Goal: Navigation & Orientation: Find specific page/section

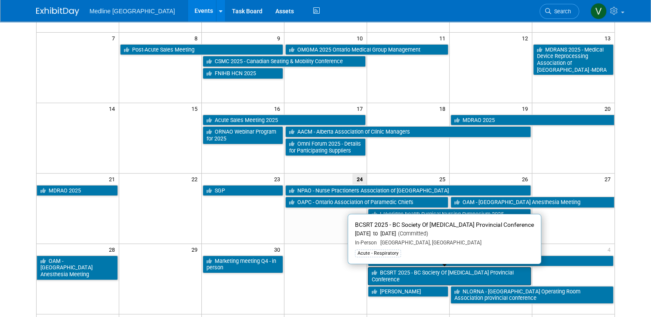
click at [391, 275] on link "BCSRT 2025 - BC Society Of [MEDICAL_DATA] Provincial Conference" at bounding box center [449, 277] width 163 height 18
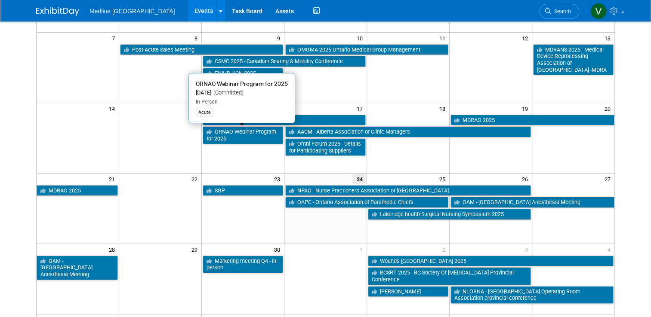
scroll to position [172, 0]
